Goal: Find specific page/section

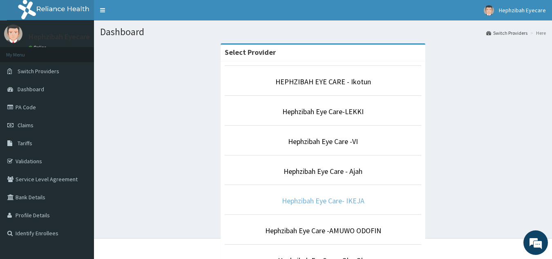
click at [361, 199] on link "Hephzibah Eye Care- IKEJA" at bounding box center [323, 200] width 83 height 9
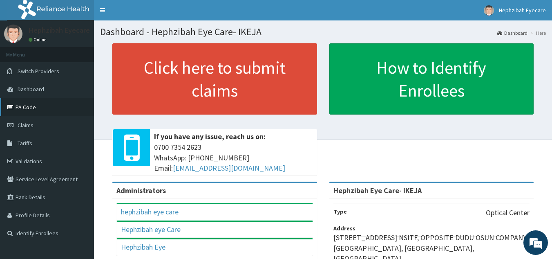
click at [31, 107] on link "PA Code" at bounding box center [47, 107] width 94 height 18
